Goal: Information Seeking & Learning: Compare options

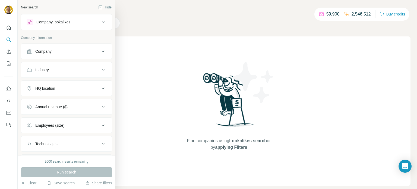
click at [70, 23] on div "Company lookalikes" at bounding box center [53, 21] width 34 height 5
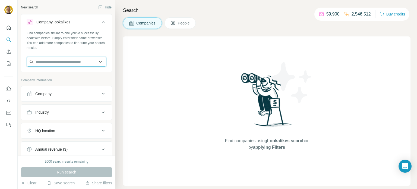
click at [61, 61] on input "text" at bounding box center [67, 62] width 80 height 10
paste input "**********"
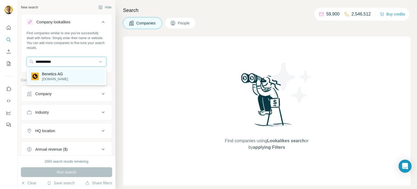
type input "**********"
click at [80, 73] on div "Benetics AG [DOMAIN_NAME]" at bounding box center [66, 76] width 77 height 15
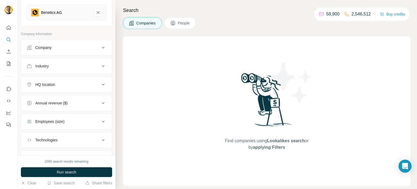
scroll to position [68, 0]
click at [83, 79] on button "HQ location" at bounding box center [66, 83] width 91 height 13
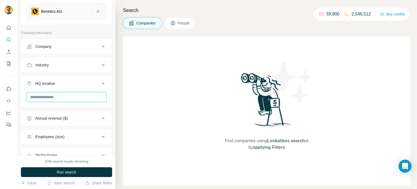
click at [69, 99] on input "text" at bounding box center [67, 97] width 80 height 10
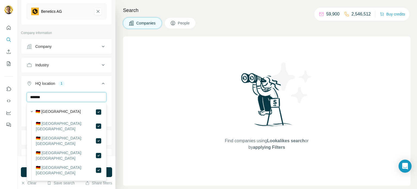
drag, startPoint x: 83, startPoint y: 98, endPoint x: 0, endPoint y: 98, distance: 83.4
click at [0, 98] on div "New search Hide Company lookalikes 1 Find companies similar to one you've succe…" at bounding box center [208, 94] width 417 height 189
click at [67, 97] on input "*****" at bounding box center [67, 97] width 80 height 10
click at [68, 97] on input "*****" at bounding box center [67, 97] width 80 height 10
type input "*****"
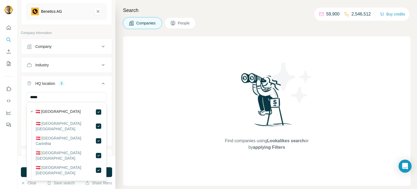
click at [115, 112] on div "Search Companies People Find companies using Lookalikes search or by applying F…" at bounding box center [266, 94] width 302 height 189
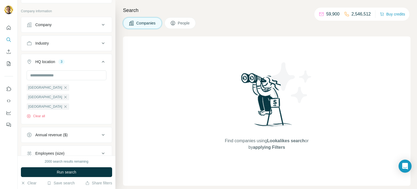
click at [101, 150] on icon at bounding box center [103, 153] width 7 height 7
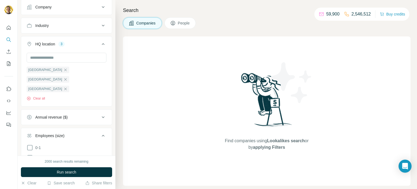
scroll to position [112, 0]
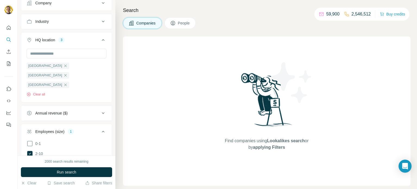
click at [30, 160] on icon at bounding box center [30, 163] width 7 height 7
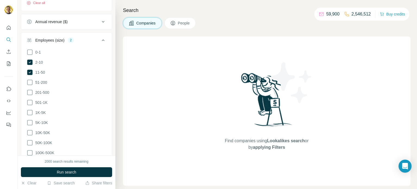
scroll to position [204, 0]
click at [79, 170] on button "Run search" at bounding box center [66, 172] width 91 height 10
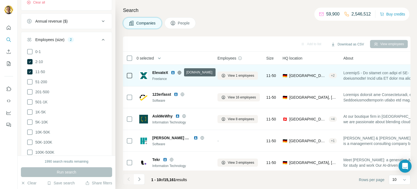
click at [180, 71] on icon at bounding box center [179, 72] width 4 height 4
click at [173, 74] on img at bounding box center [173, 72] width 4 height 4
click at [242, 78] on button "View 1 employees" at bounding box center [238, 75] width 40 height 8
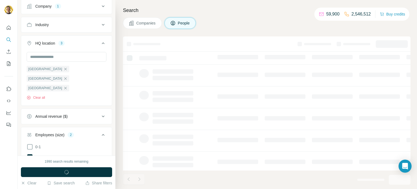
scroll to position [299, 0]
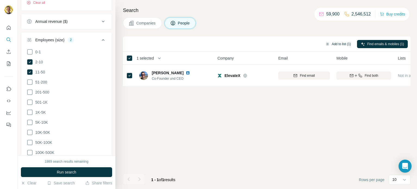
click at [337, 45] on button "Add to list (1)" at bounding box center [338, 44] width 33 height 8
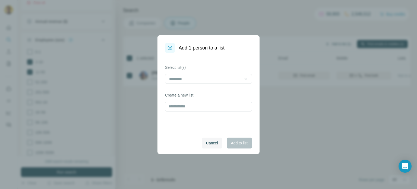
click at [323, 44] on body "New search Hide Company lookalikes 1 Find companies similar to one you've succe…" at bounding box center [208, 115] width 417 height 230
click at [215, 109] on input "text" at bounding box center [208, 107] width 87 height 10
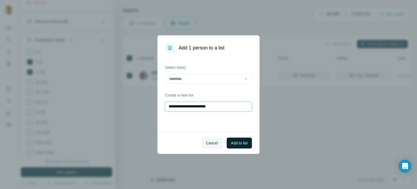
type input "**********"
click at [238, 143] on span "Add to list" at bounding box center [239, 142] width 17 height 5
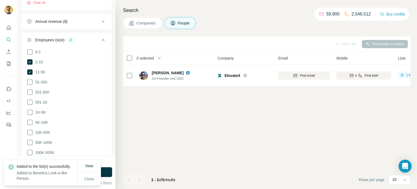
click at [152, 24] on span "Companies" at bounding box center [146, 22] width 20 height 5
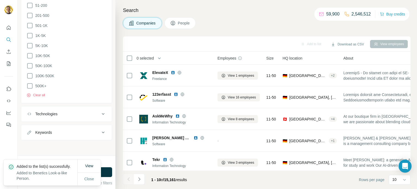
scroll to position [214, 0]
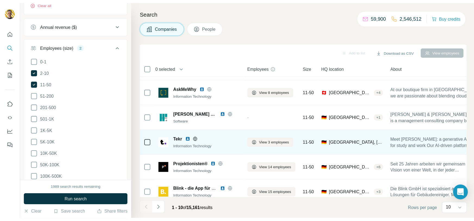
scroll to position [41, 0]
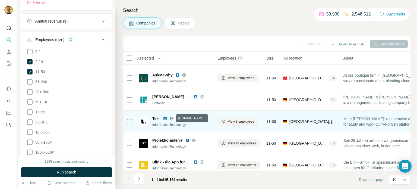
click at [172, 118] on icon at bounding box center [172, 118] width 4 height 4
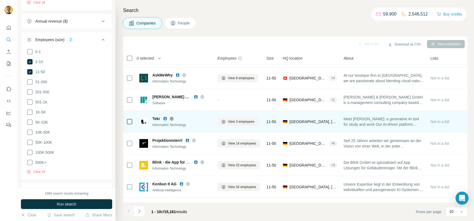
scroll to position [41, 0]
